Goal: Task Accomplishment & Management: Manage account settings

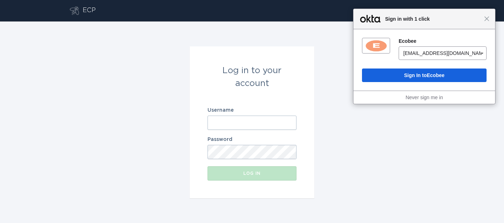
click at [220, 128] on input "Username" at bounding box center [252, 122] width 89 height 14
type input "nationalgrid-ne-dispatch@energyhub.net"
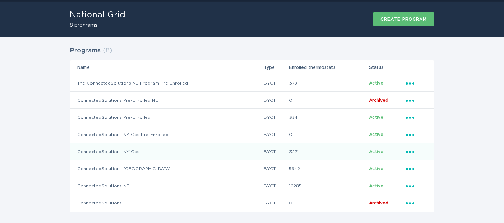
scroll to position [27, 0]
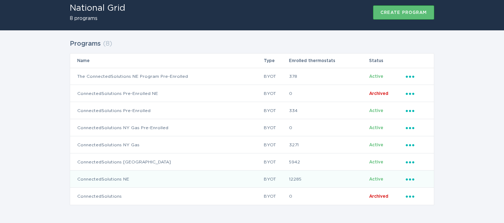
click at [411, 178] on icon "Popover menu" at bounding box center [410, 179] width 9 height 2
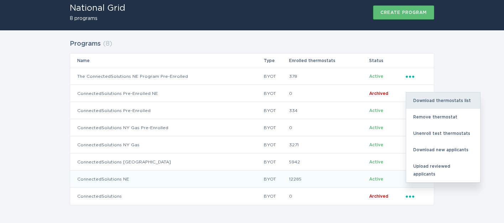
click at [433, 103] on div "Download thermostats list" at bounding box center [443, 100] width 74 height 16
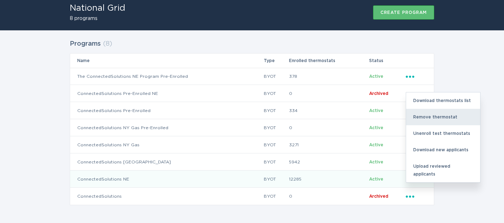
click at [430, 115] on div "Remove thermostat" at bounding box center [443, 117] width 74 height 16
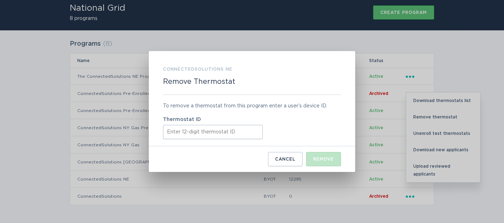
paste input "551868188370"
type input "551868188370"
click at [323, 157] on div "Remove" at bounding box center [323, 159] width 21 height 4
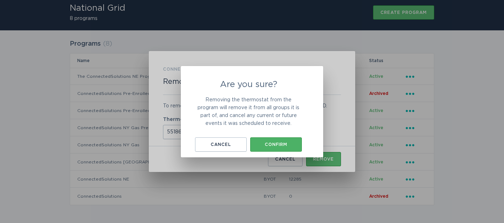
click at [281, 142] on div "Confirm" at bounding box center [276, 144] width 45 height 4
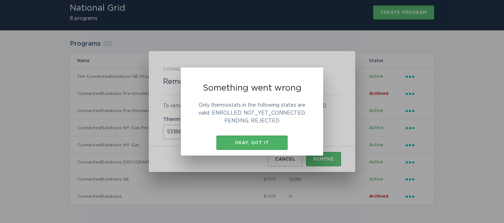
click at [264, 141] on div "Okay, got it" at bounding box center [252, 142] width 64 height 4
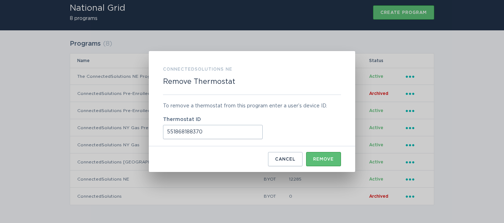
click at [241, 185] on div "ConnectedSolutions NE Remove Thermostat To remove a thermostat from this progra…" at bounding box center [252, 111] width 504 height 223
